Goal: Information Seeking & Learning: Learn about a topic

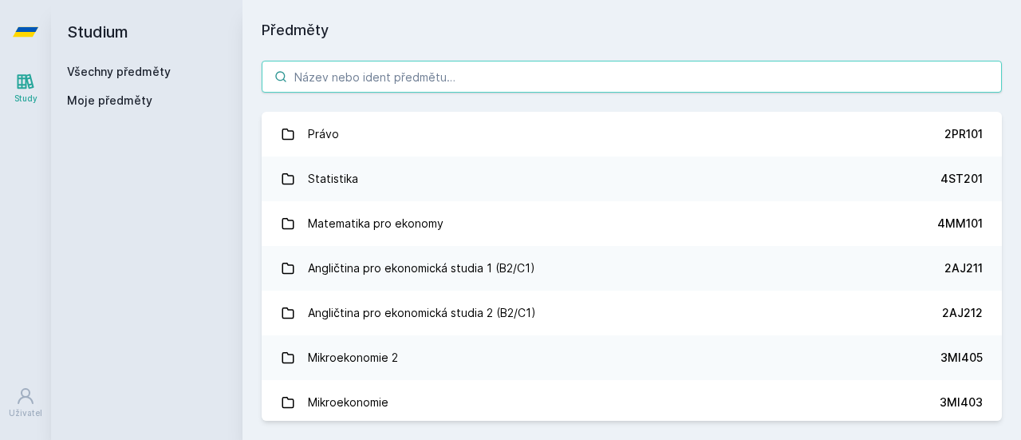
click at [361, 85] on input "search" at bounding box center [632, 77] width 741 height 32
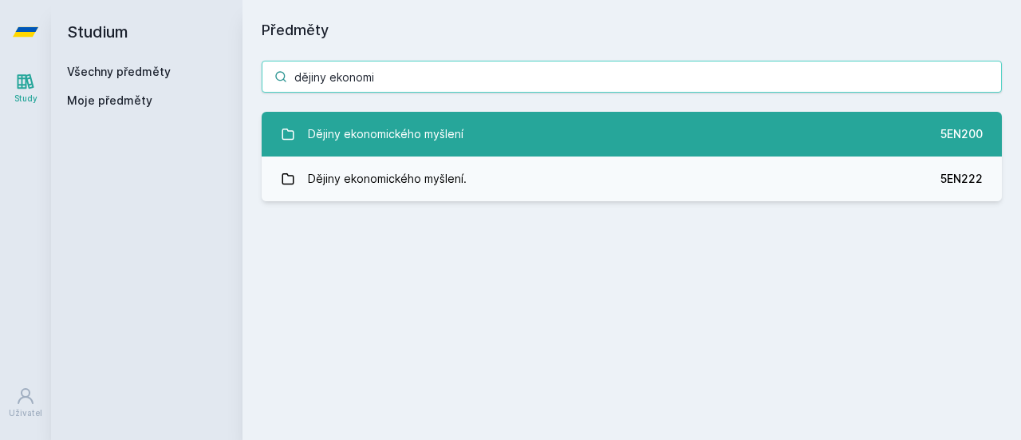
type input "dějiny ekonomi"
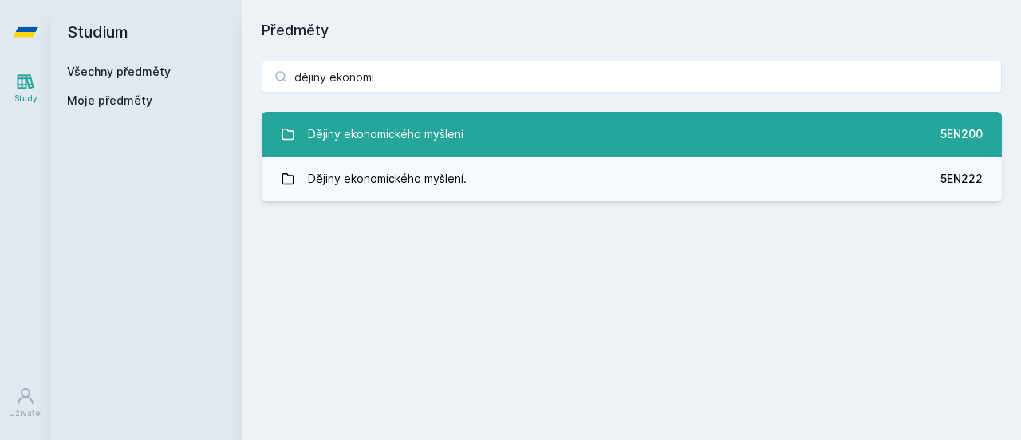
click at [479, 128] on link "Dějiny ekonomického myšlení 5EN200" at bounding box center [632, 134] width 741 height 45
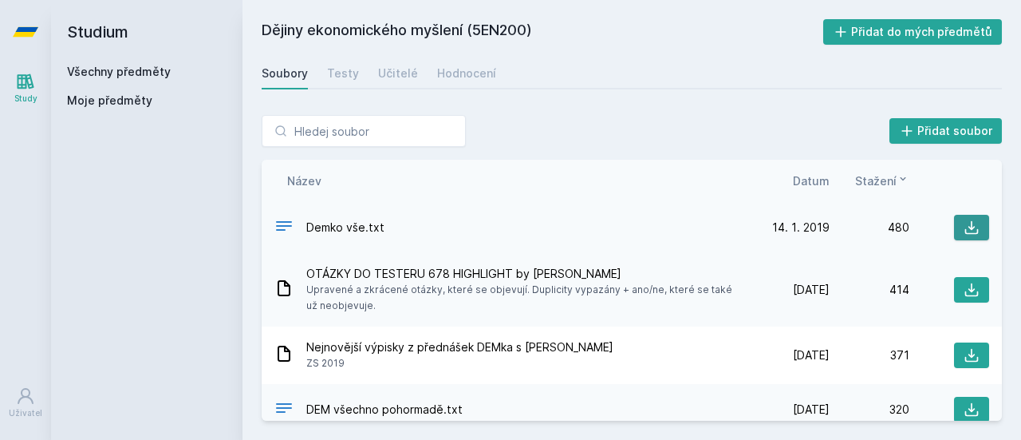
click at [964, 224] on icon at bounding box center [972, 227] width 16 height 16
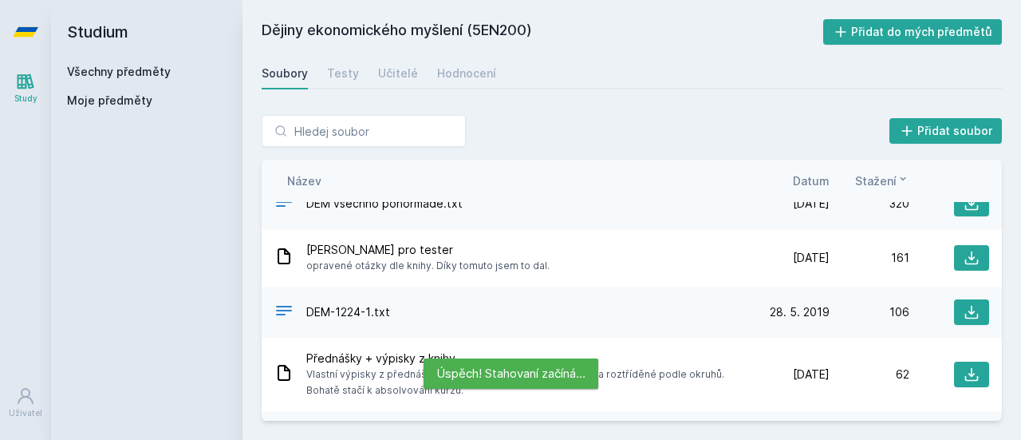
scroll to position [182, 0]
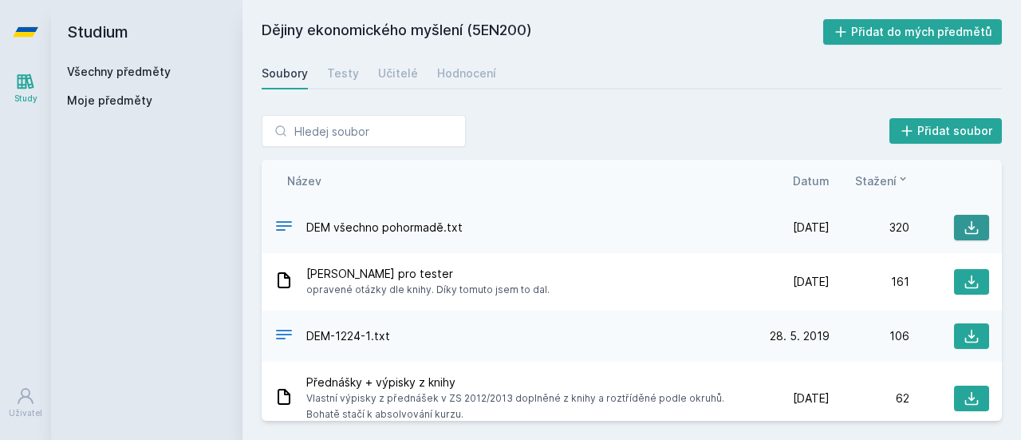
click at [974, 226] on button at bounding box center [971, 228] width 35 height 26
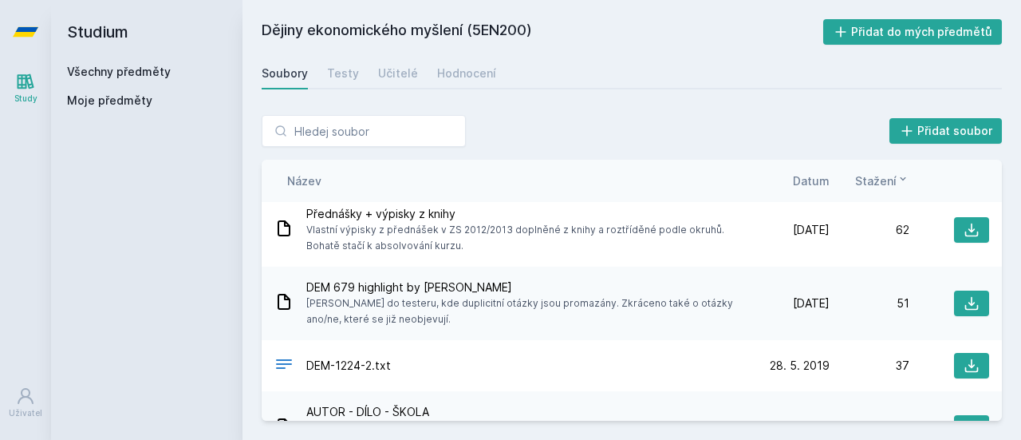
scroll to position [351, 0]
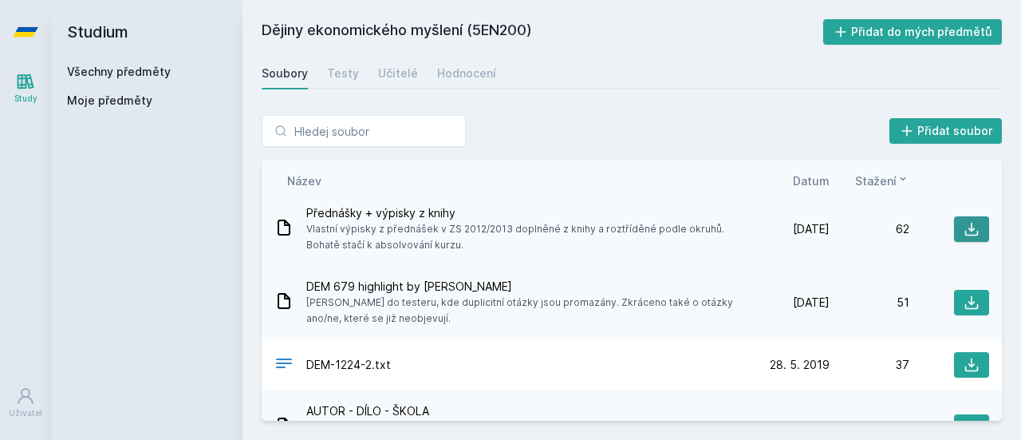
click at [964, 222] on icon at bounding box center [972, 229] width 16 height 16
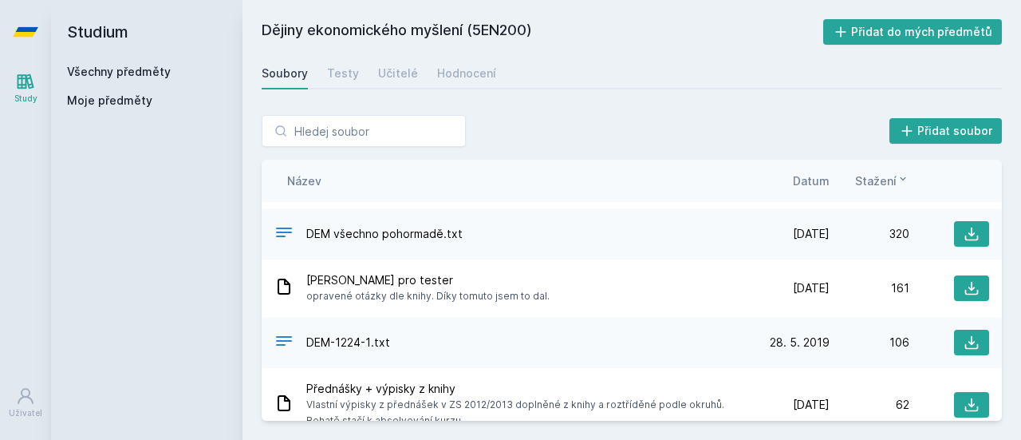
scroll to position [0, 0]
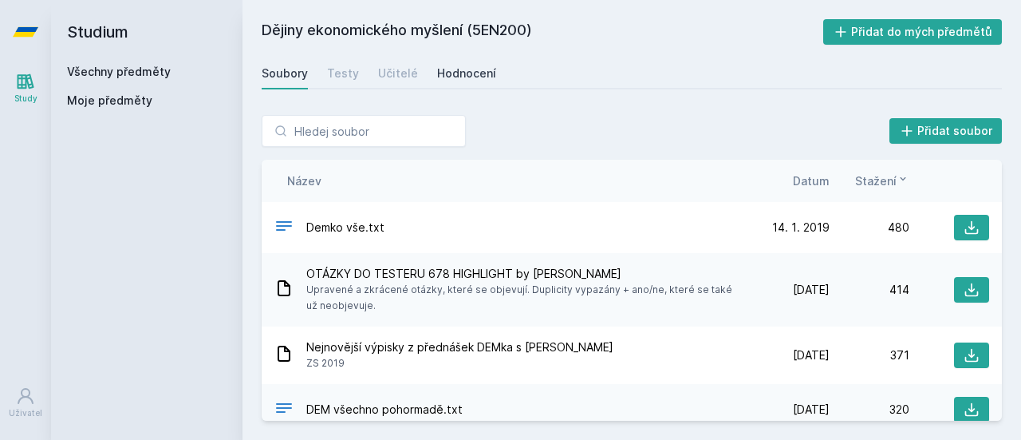
click at [448, 71] on div "Hodnocení" at bounding box center [466, 73] width 59 height 16
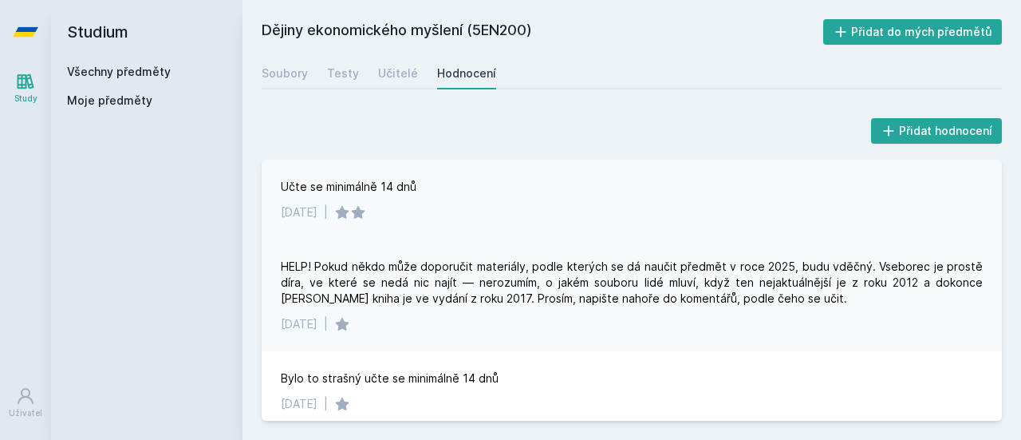
drag, startPoint x: 279, startPoint y: 185, endPoint x: 423, endPoint y: 199, distance: 144.3
click at [423, 199] on div "Učte se minimálně 14 dnů [DATE] |" at bounding box center [632, 200] width 741 height 80
click at [472, 255] on div "HELP! Pokud někdo může doporučit materiály, podle kterých se dá naučit předmět …" at bounding box center [632, 295] width 741 height 112
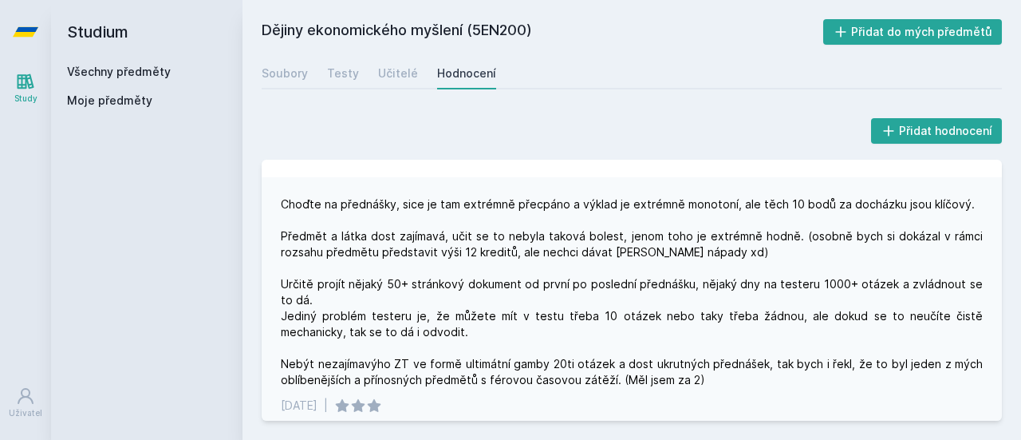
scroll to position [255, 0]
click at [808, 303] on div "Choďte na přednášky, sice je tam extrémně přecpáno a výklad je extrémně monoton…" at bounding box center [632, 292] width 702 height 192
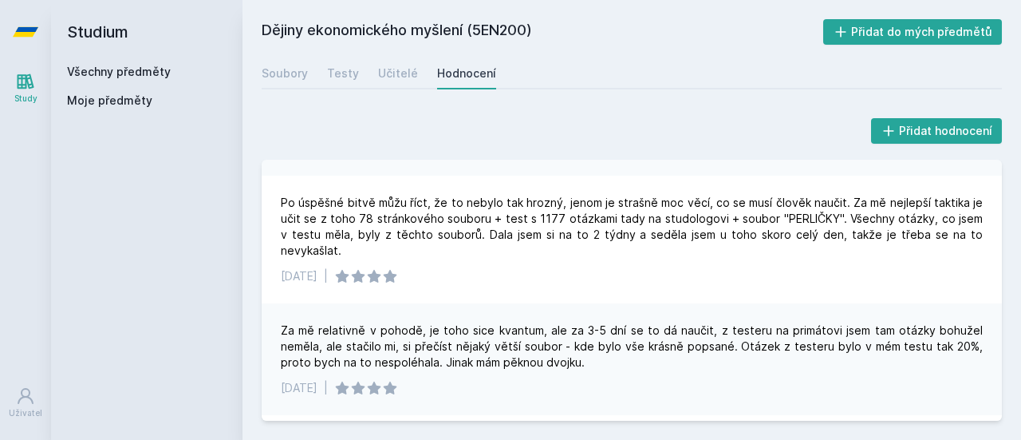
scroll to position [862, 0]
click at [860, 236] on div "Po úspěšné bitvě můžu říct, že to nebylo tak hrozný, jenom je strašně moc věcí,…" at bounding box center [632, 227] width 702 height 64
click at [740, 274] on div "[DATE] |" at bounding box center [632, 276] width 702 height 16
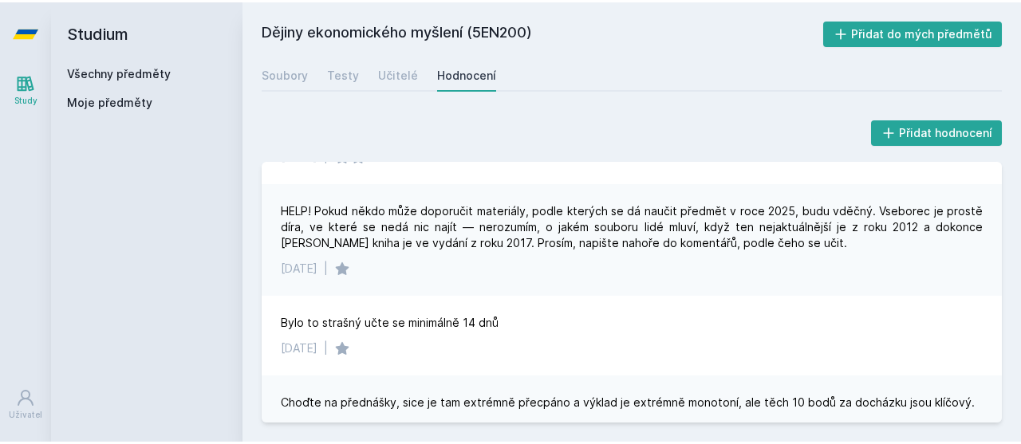
scroll to position [0, 0]
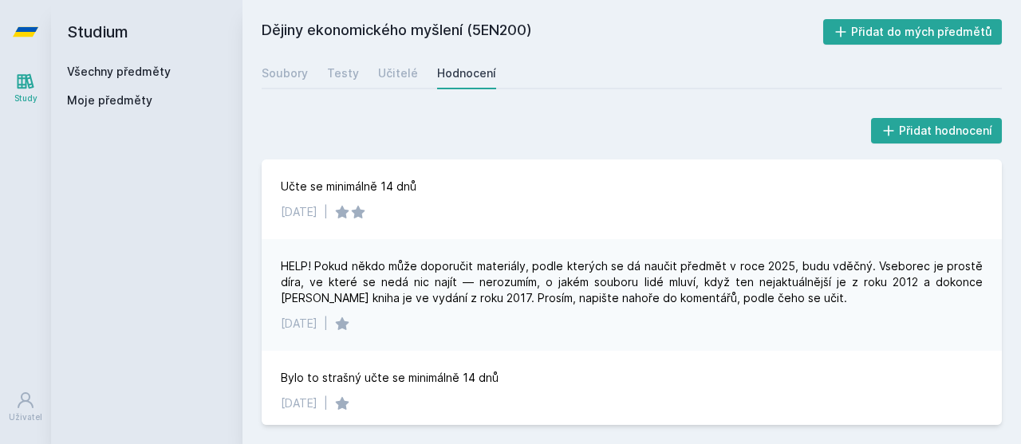
click at [350, 403] on icon at bounding box center [343, 403] width 14 height 13
click at [281, 81] on link "Soubory" at bounding box center [285, 73] width 46 height 32
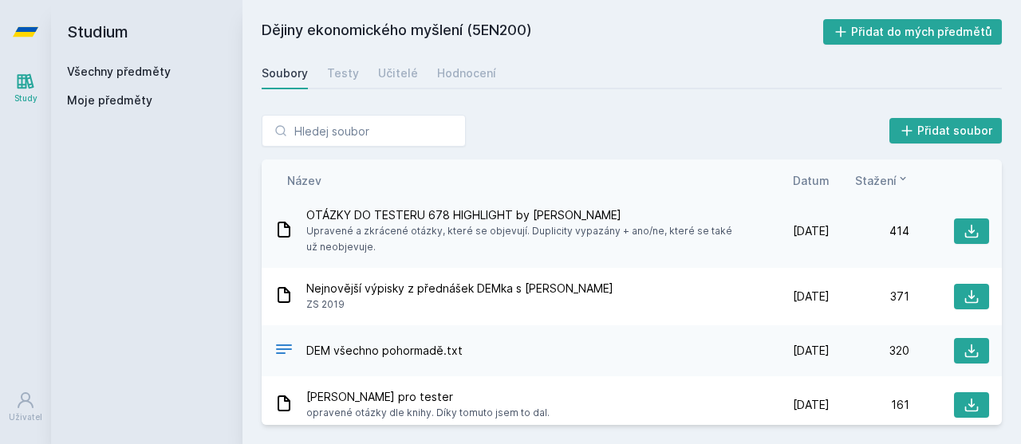
scroll to position [73, 0]
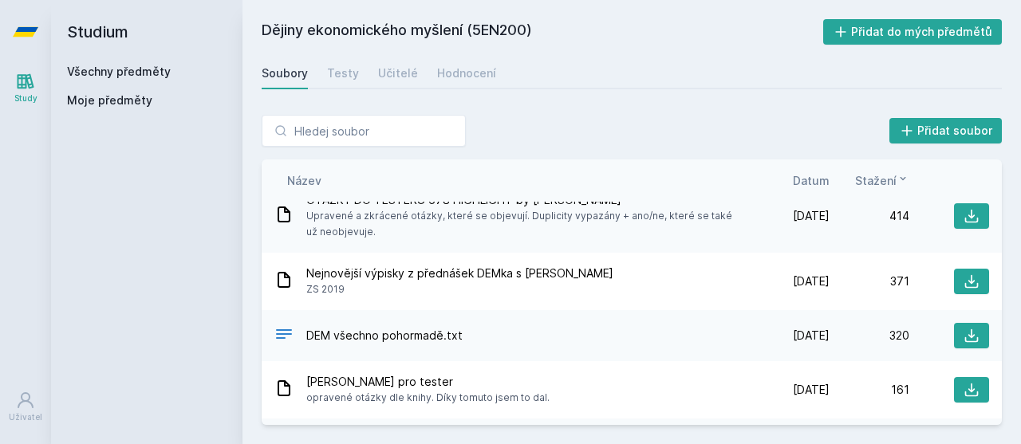
click at [964, 286] on icon at bounding box center [972, 282] width 16 height 16
click at [475, 83] on link "Hodnocení" at bounding box center [466, 73] width 59 height 32
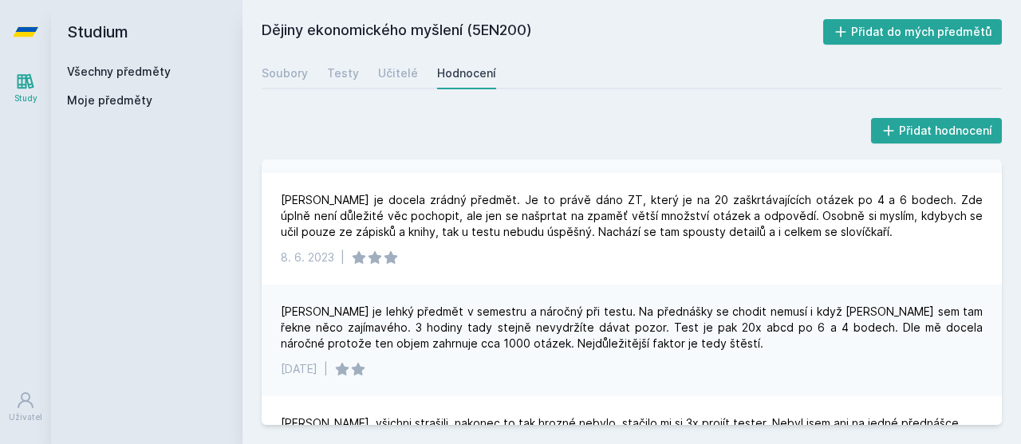
scroll to position [1104, 0]
click at [407, 79] on div "Učitelé" at bounding box center [398, 73] width 40 height 16
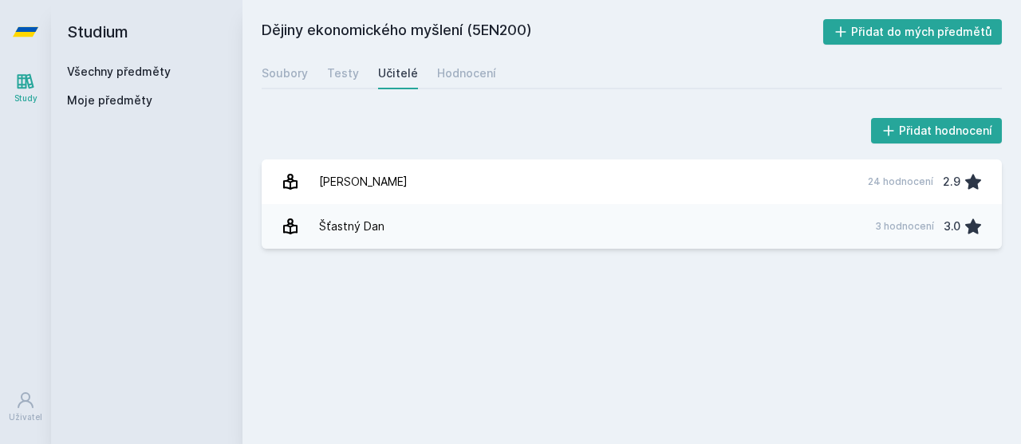
click at [442, 192] on link "[PERSON_NAME] 24 hodnocení 2.9" at bounding box center [632, 182] width 741 height 45
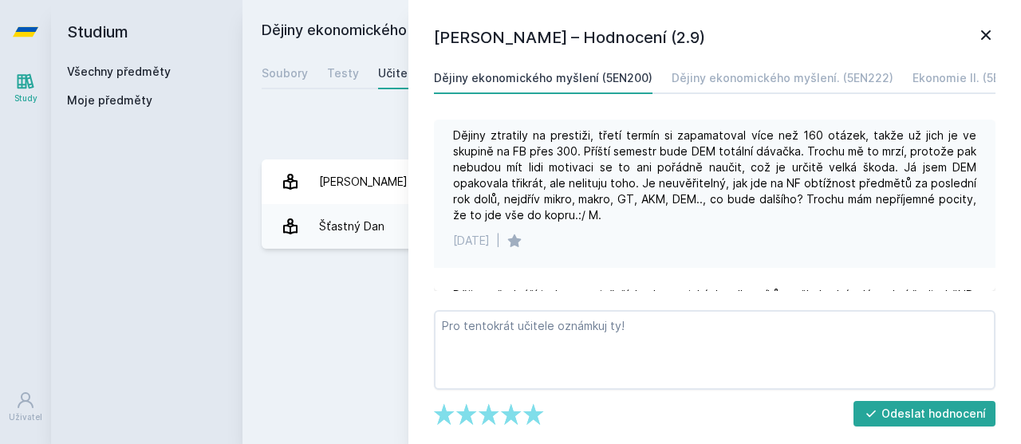
scroll to position [331, 0]
click at [318, 333] on div "Dějiny ekonomického myšlení (5EN200) Přidat do mých předmětů [GEOGRAPHIC_DATA] …" at bounding box center [632, 222] width 741 height 406
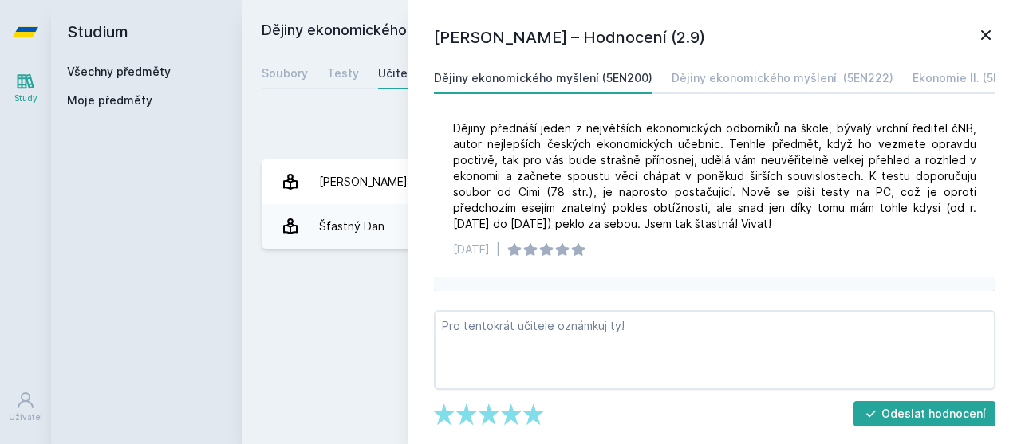
scroll to position [498, 0]
click at [982, 26] on icon at bounding box center [986, 35] width 19 height 19
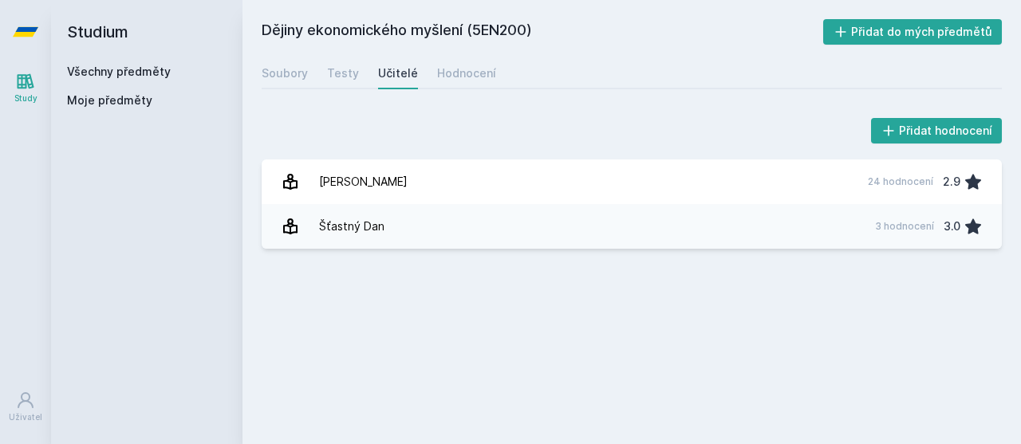
click at [606, 247] on link "Šťastný Dan 3 hodnocení 3.0" at bounding box center [632, 226] width 741 height 45
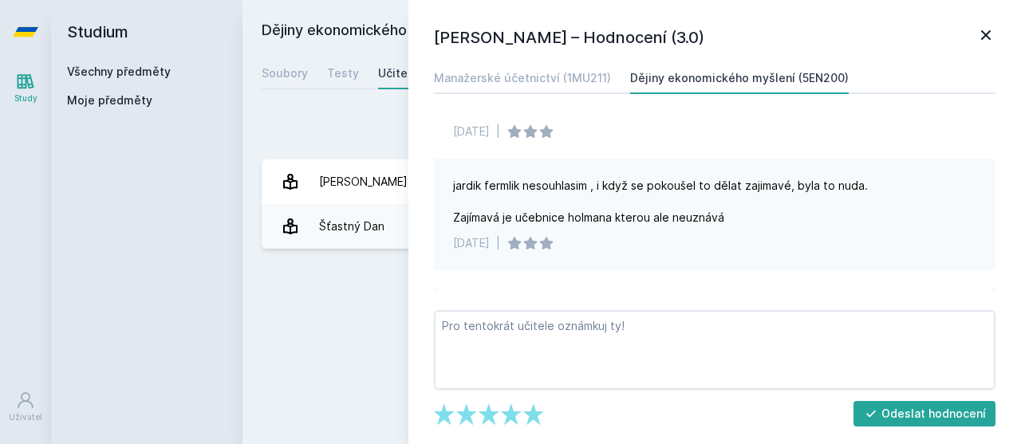
scroll to position [196, 0]
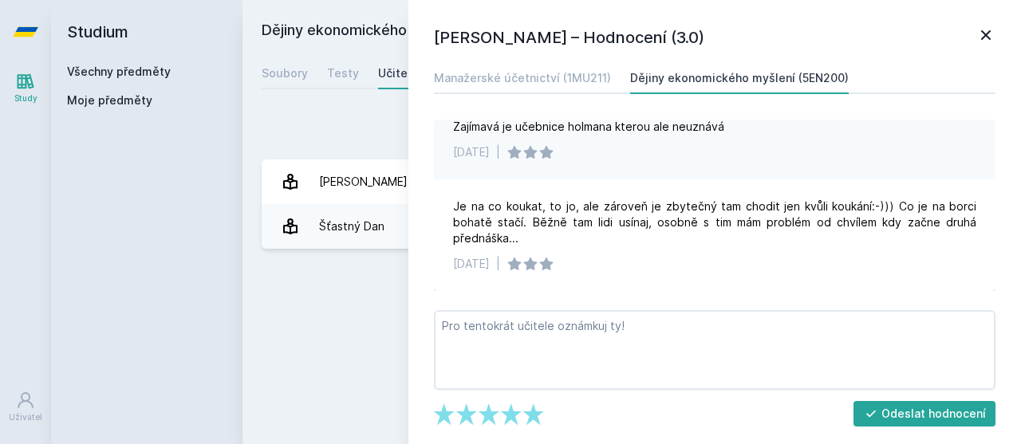
click at [980, 30] on icon at bounding box center [986, 35] width 19 height 19
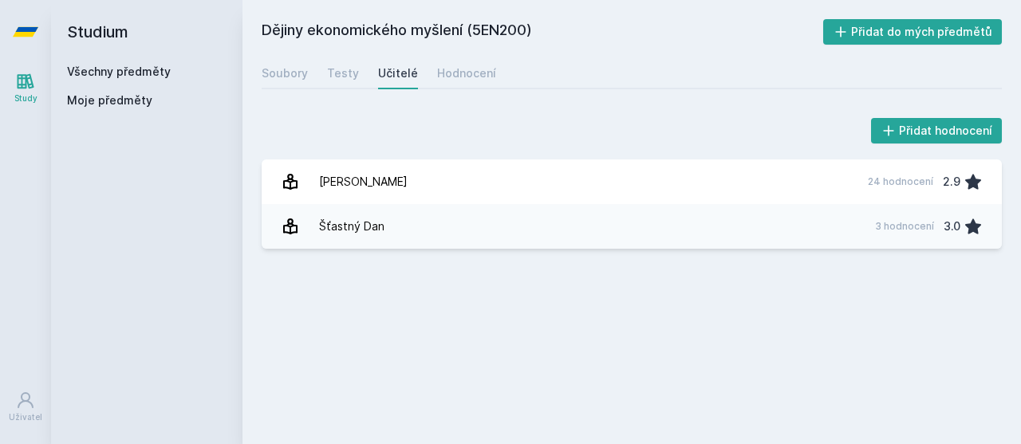
click at [352, 65] on div "Testy" at bounding box center [343, 73] width 32 height 16
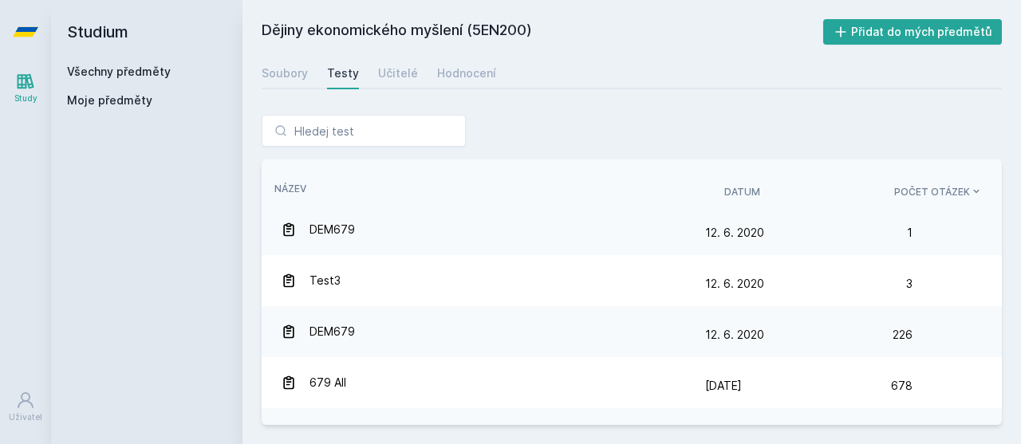
scroll to position [559, 0]
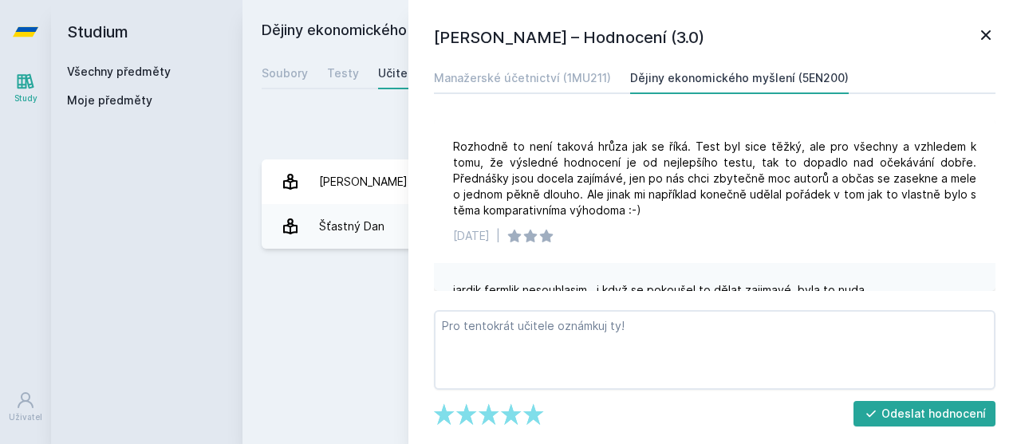
click at [156, 75] on link "Všechny předměty" at bounding box center [119, 72] width 104 height 14
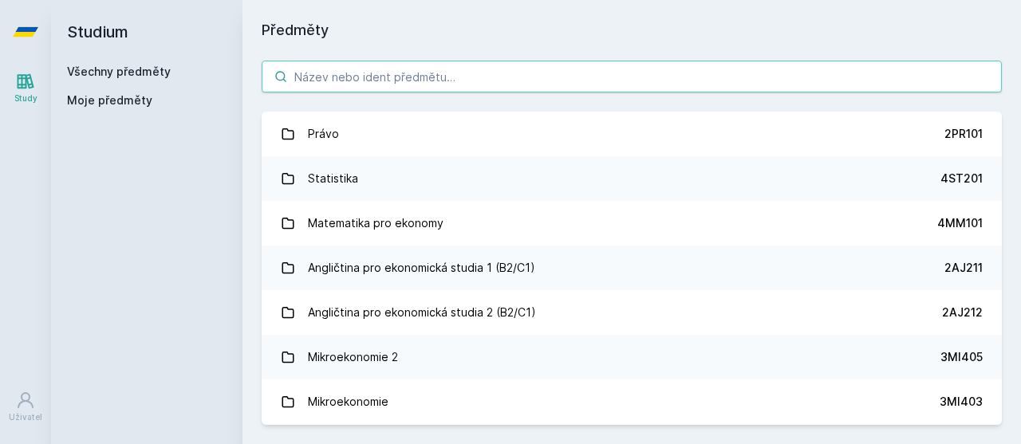
click at [407, 78] on input "search" at bounding box center [632, 77] width 741 height 32
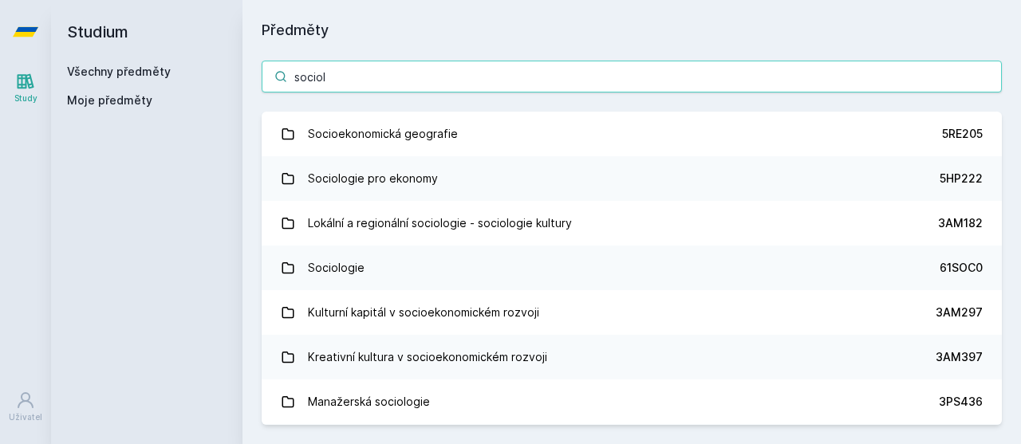
type input "sociolo"
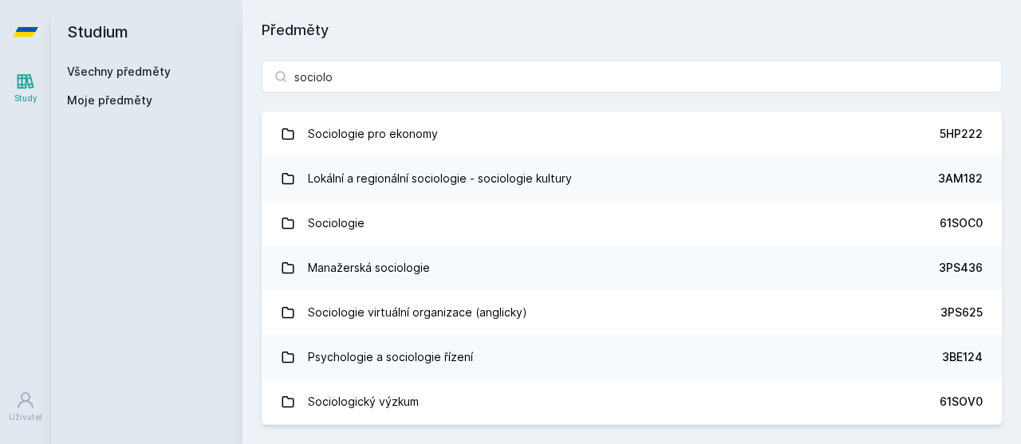
click at [535, 135] on link "Sociologie pro ekonomy 5HP222" at bounding box center [632, 134] width 741 height 45
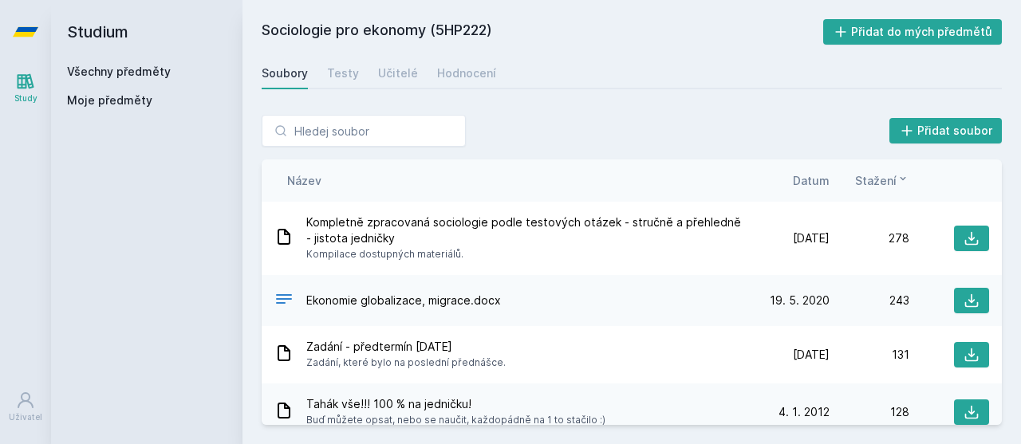
click at [354, 81] on div "Testy" at bounding box center [343, 73] width 32 height 16
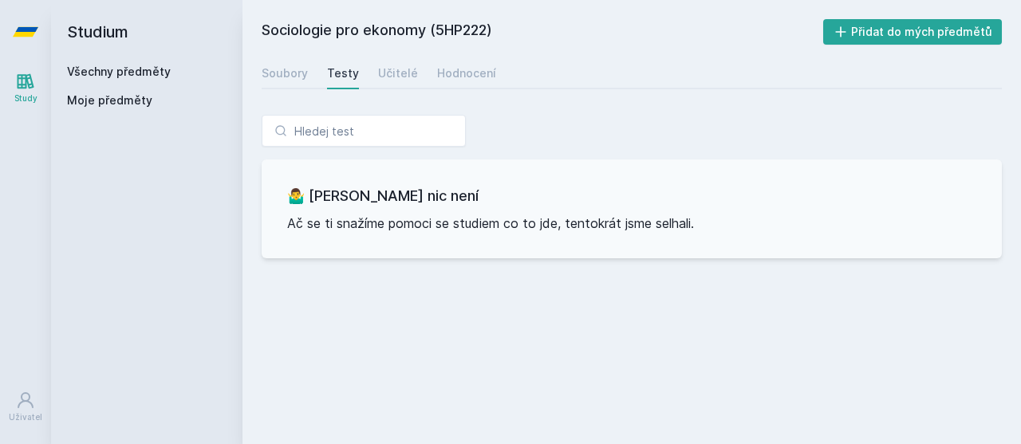
click at [390, 85] on link "Učitelé" at bounding box center [398, 73] width 40 height 32
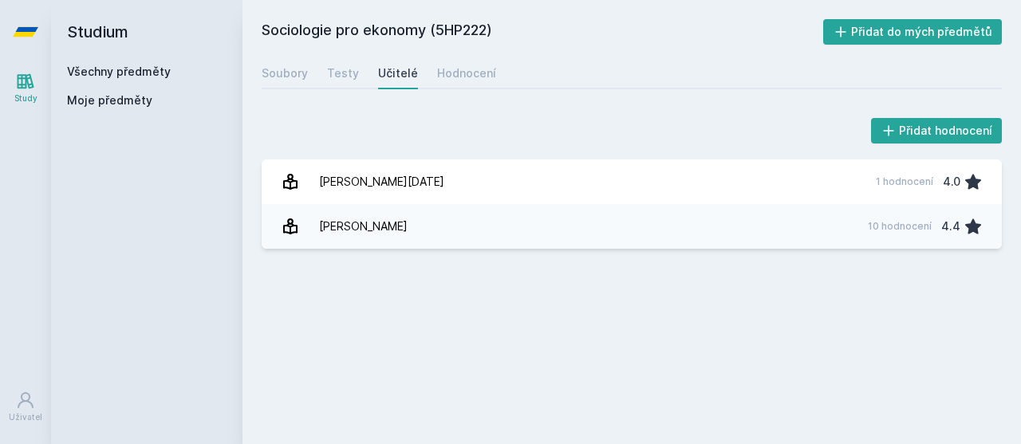
click at [417, 230] on link "[PERSON_NAME] 10 hodnocení 4.4" at bounding box center [632, 226] width 741 height 45
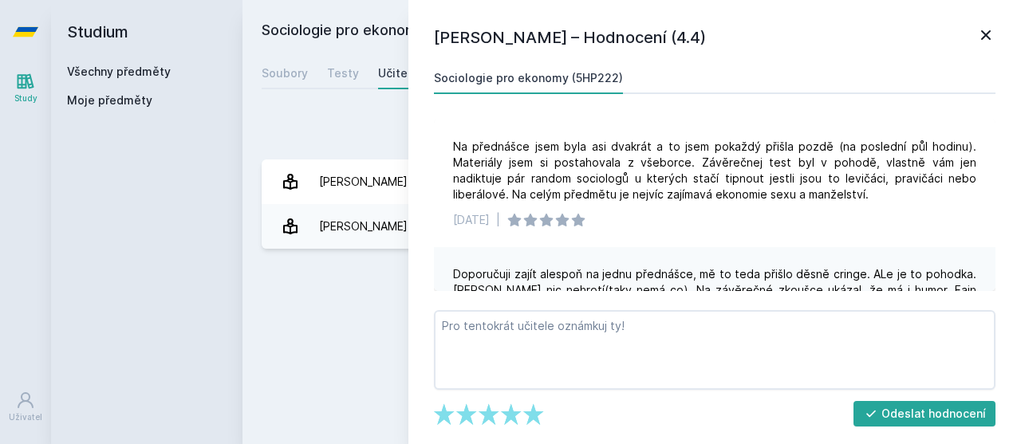
click at [978, 40] on icon at bounding box center [986, 35] width 19 height 19
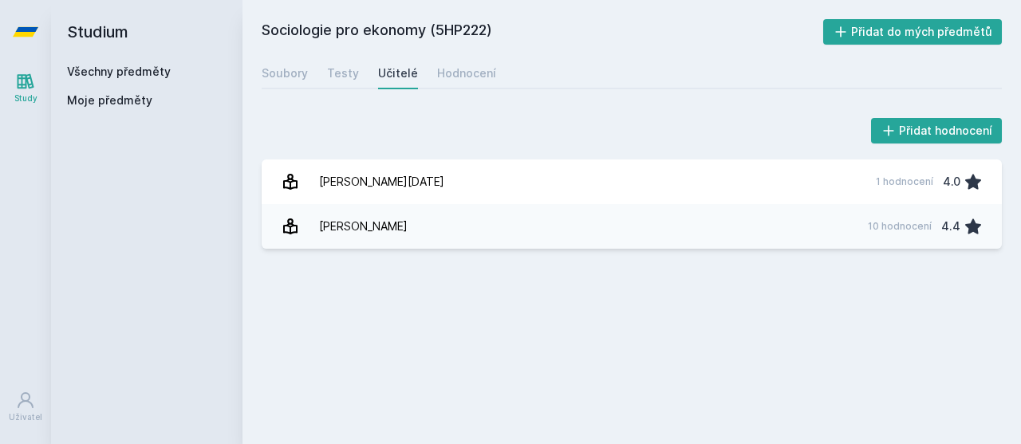
click at [340, 81] on div "Testy" at bounding box center [343, 73] width 32 height 16
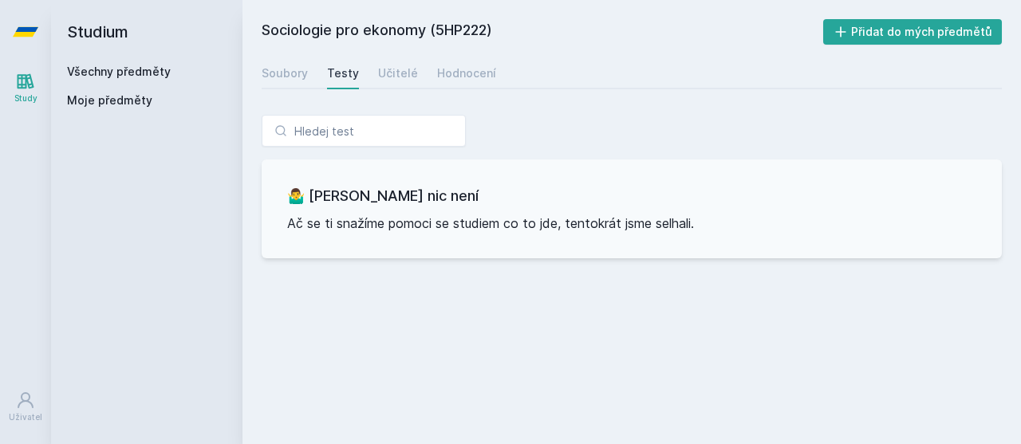
click at [288, 77] on div "Soubory" at bounding box center [285, 73] width 46 height 16
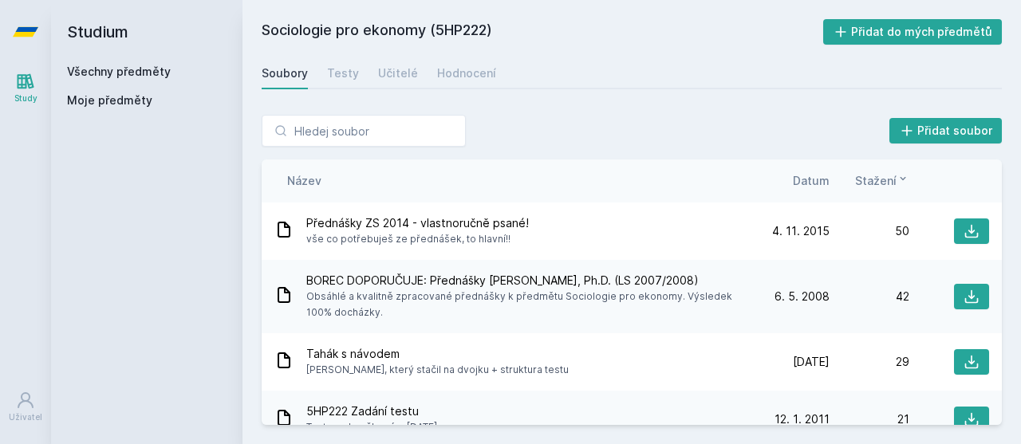
scroll to position [239, 0]
